Goal: Task Accomplishment & Management: Manage account settings

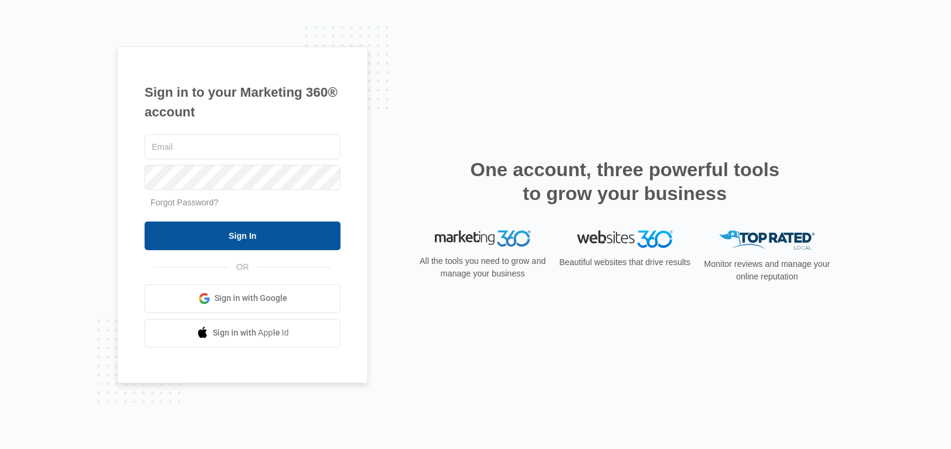
type input "[EMAIL_ADDRESS][DOMAIN_NAME]"
click at [238, 231] on input "Sign In" at bounding box center [242, 236] width 196 height 29
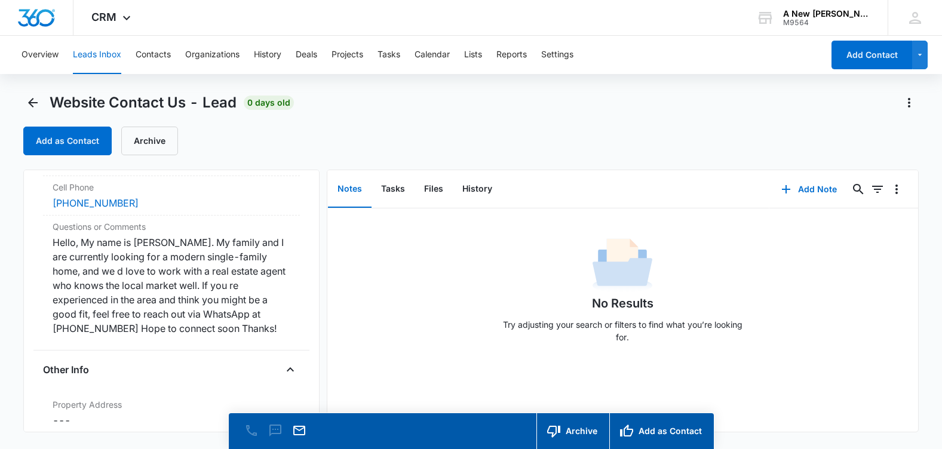
scroll to position [34, 0]
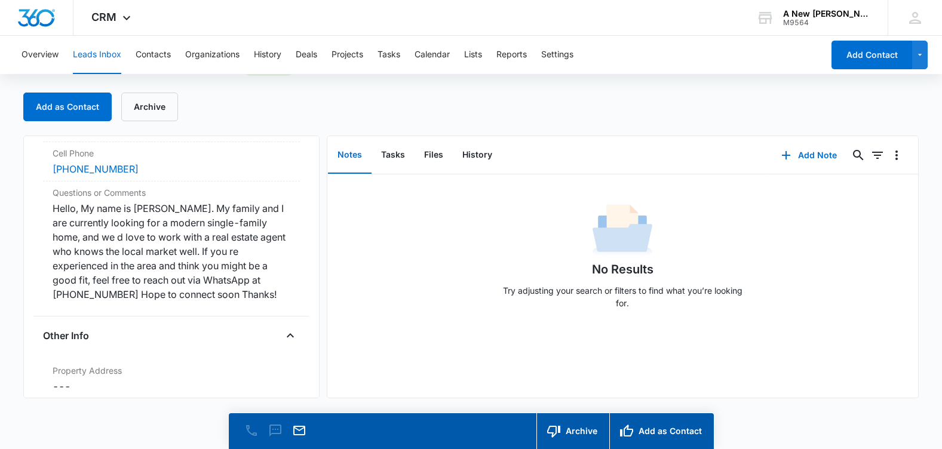
click at [664, 198] on div "No Results Try adjusting your search or filters to find what you’re looking for." at bounding box center [622, 246] width 590 height 144
click at [415, 322] on div "No Results Try adjusting your search or filters to find what you’re looking for." at bounding box center [622, 285] width 590 height 223
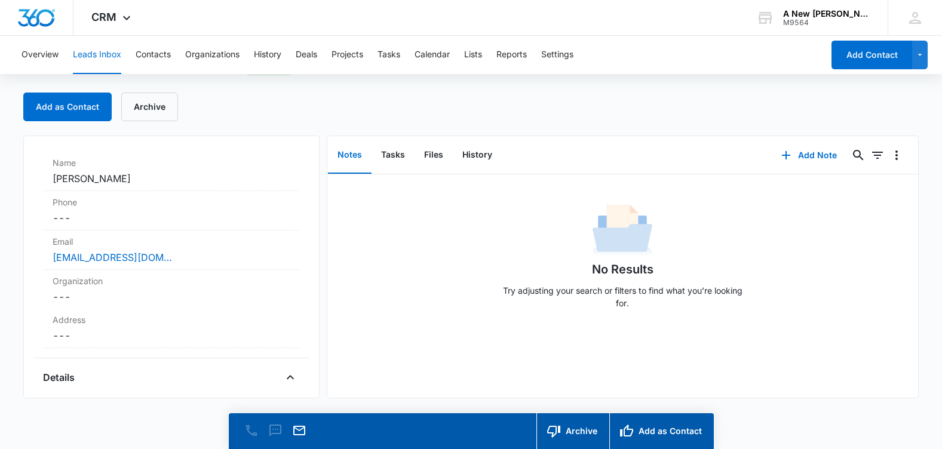
scroll to position [119, 0]
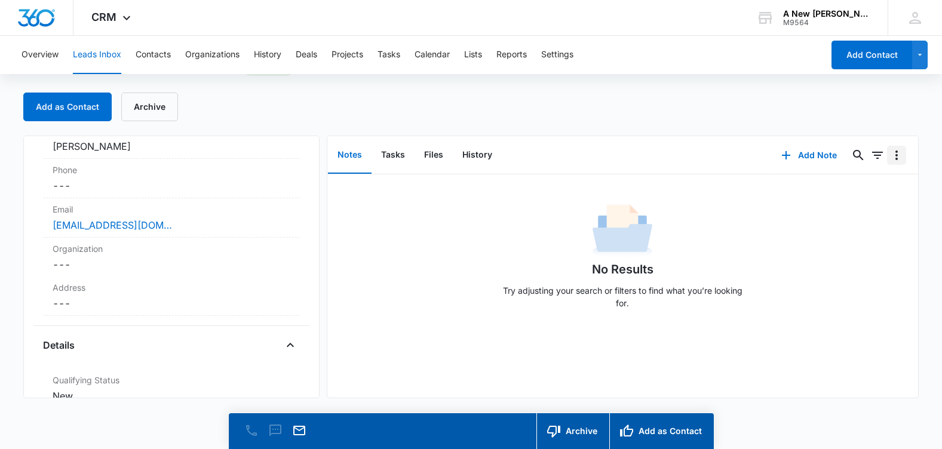
click at [890, 156] on icon "Overflow Menu" at bounding box center [896, 155] width 14 height 14
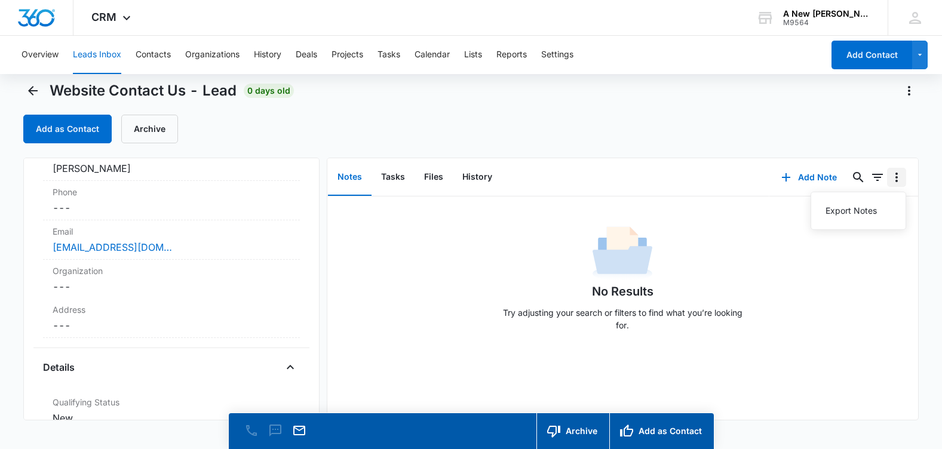
scroll to position [0, 0]
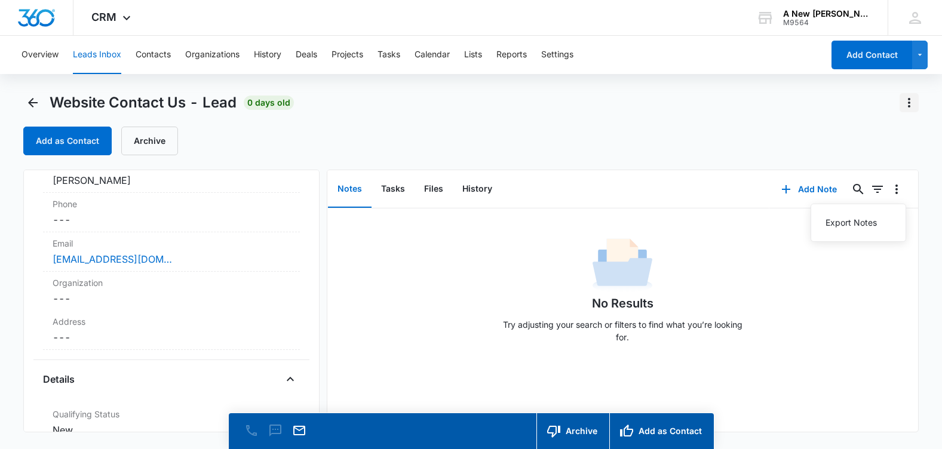
click at [908, 98] on icon "Actions" at bounding box center [909, 103] width 14 height 14
click at [878, 158] on div "Delete" at bounding box center [876, 154] width 26 height 8
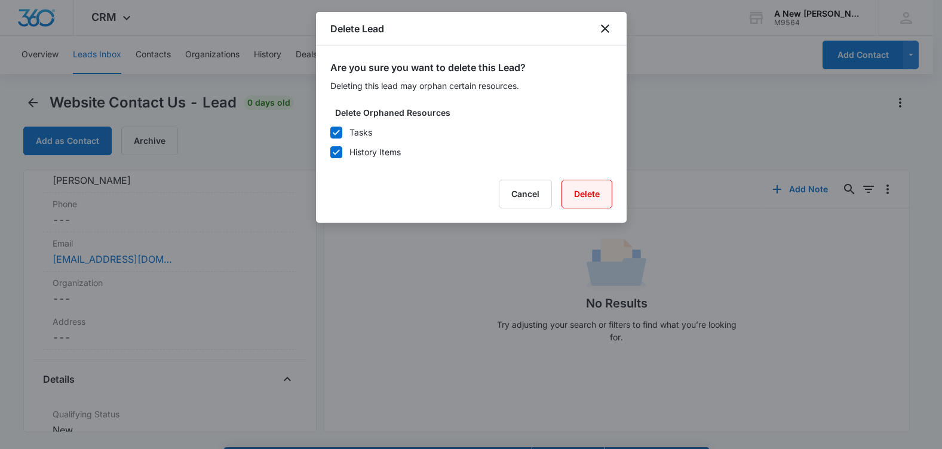
click at [582, 186] on button "Delete" at bounding box center [586, 194] width 51 height 29
